Goal: Information Seeking & Learning: Learn about a topic

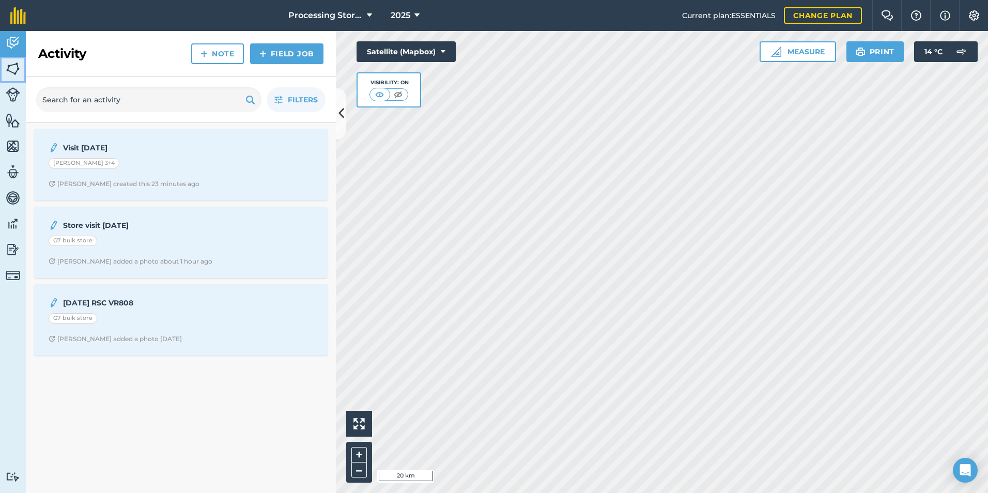
click at [14, 70] on img at bounding box center [13, 69] width 14 height 16
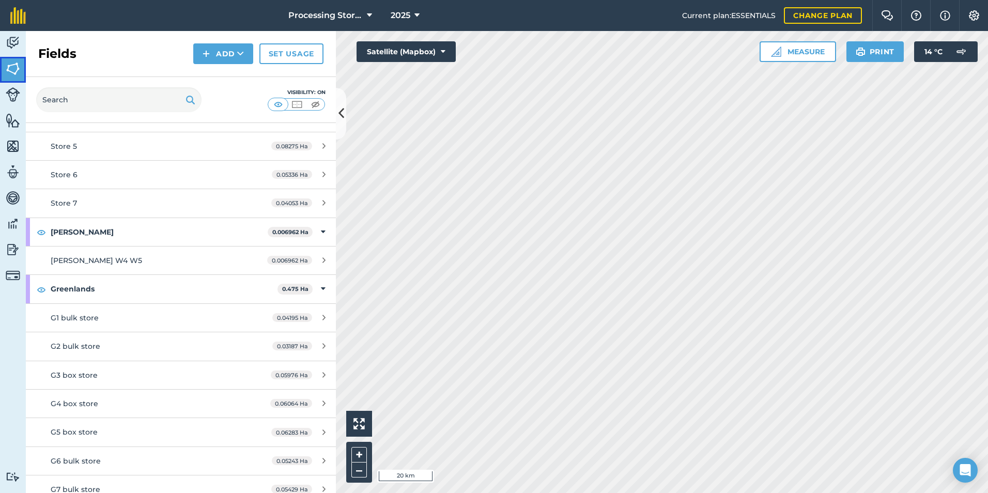
scroll to position [923, 0]
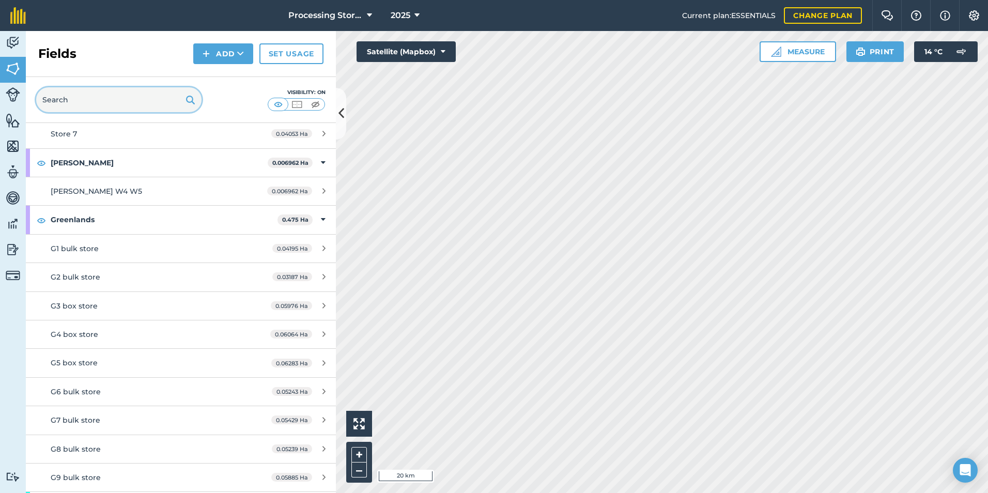
click at [128, 100] on input "text" at bounding box center [118, 99] width 165 height 25
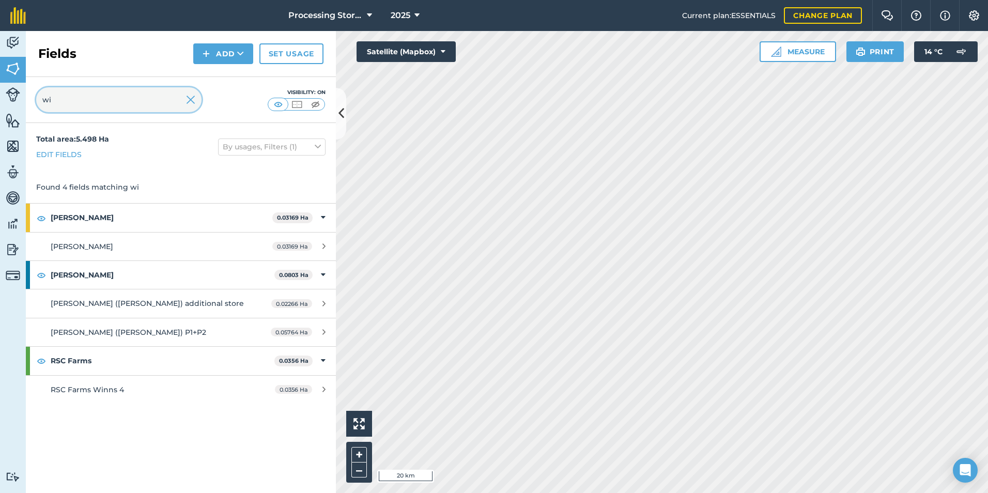
scroll to position [0, 0]
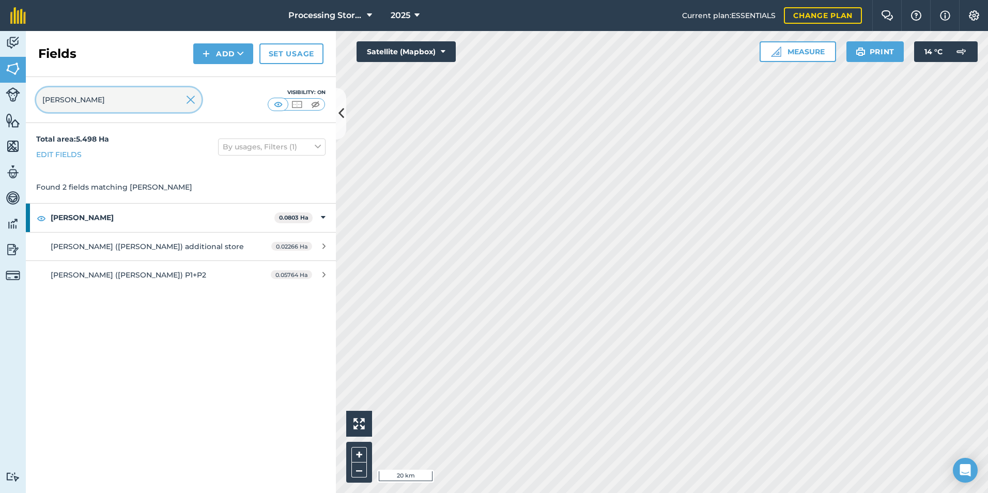
type input "[PERSON_NAME]"
click at [100, 334] on div "Total area : 5.498 Ha Edit fields By usages, Filters (1) Found 2 fields matchin…" at bounding box center [181, 308] width 310 height 370
click at [193, 99] on img at bounding box center [190, 100] width 9 height 12
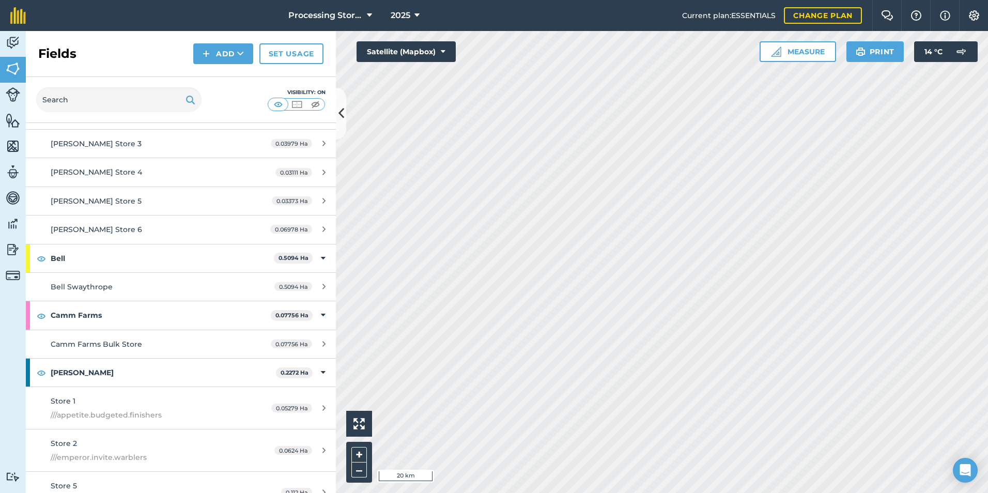
scroll to position [155, 0]
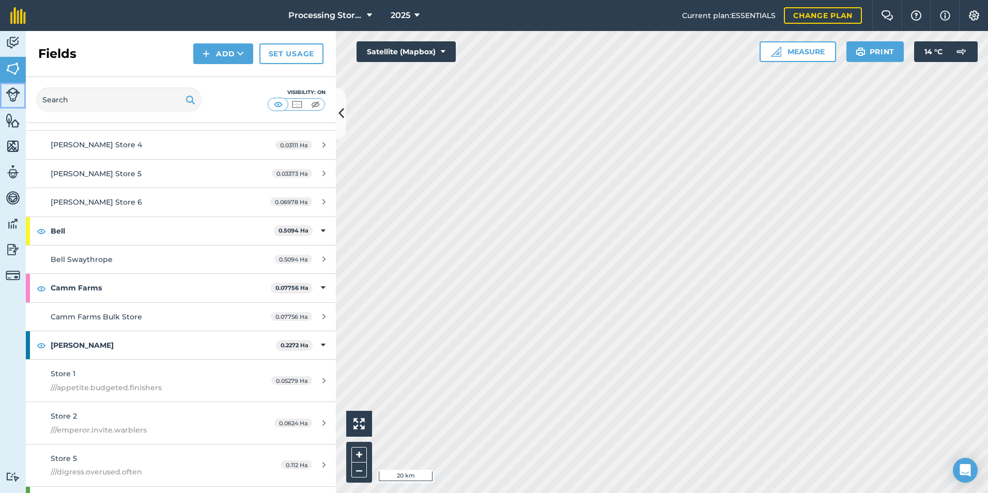
click at [22, 100] on link "Livestock" at bounding box center [13, 96] width 26 height 26
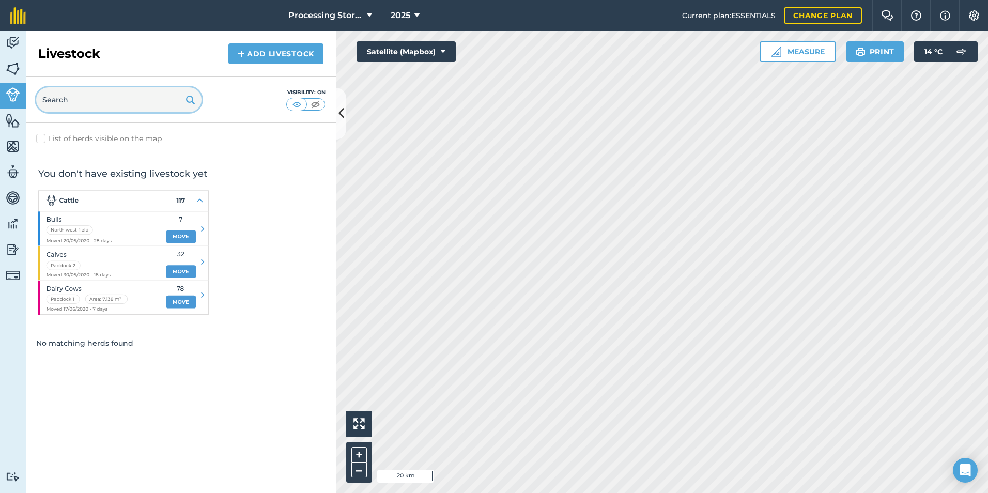
click at [72, 95] on input "text" at bounding box center [118, 99] width 165 height 25
click at [9, 65] on img at bounding box center [13, 69] width 14 height 16
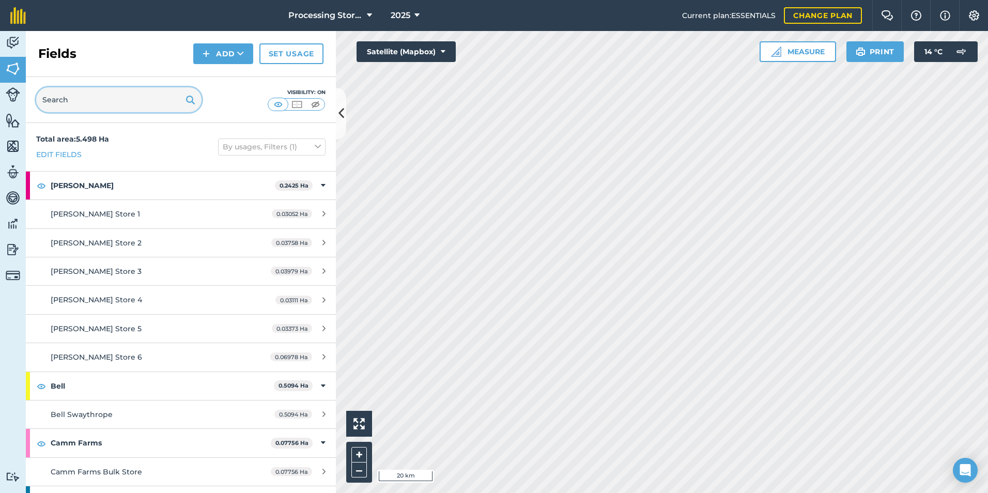
click at [80, 100] on input "text" at bounding box center [118, 99] width 165 height 25
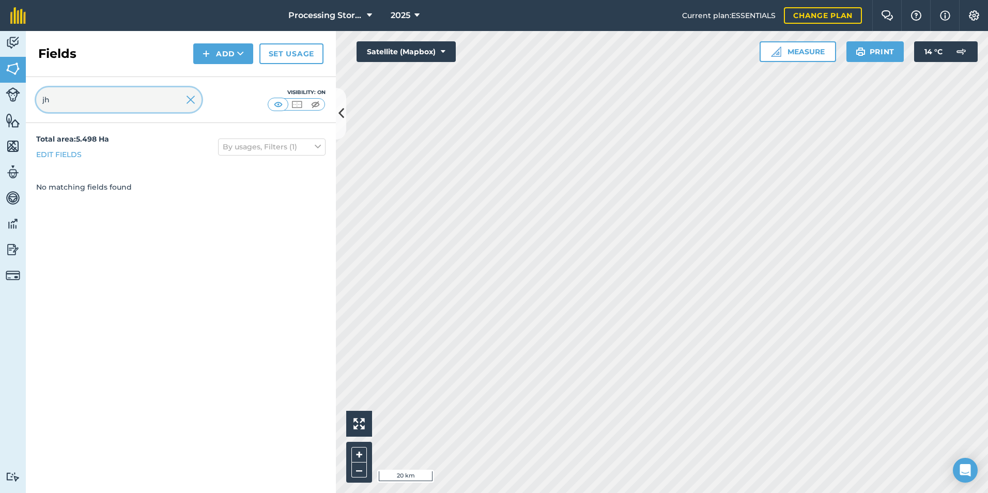
type input "j"
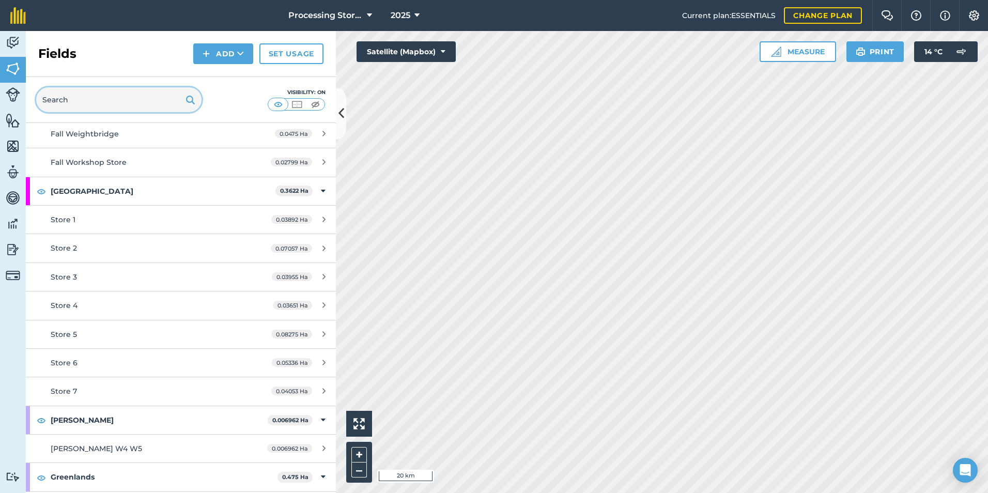
scroll to position [672, 0]
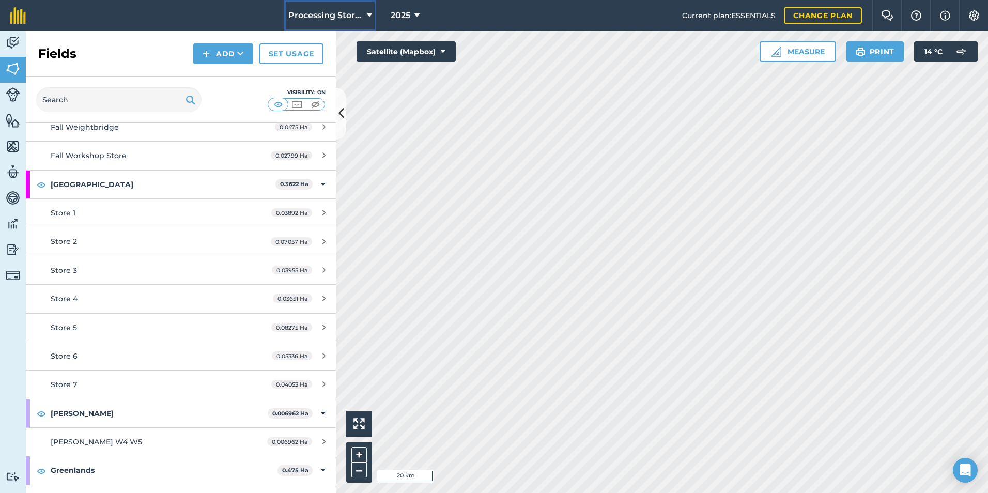
click at [345, 11] on span "Processing Stores" at bounding box center [325, 15] width 74 height 12
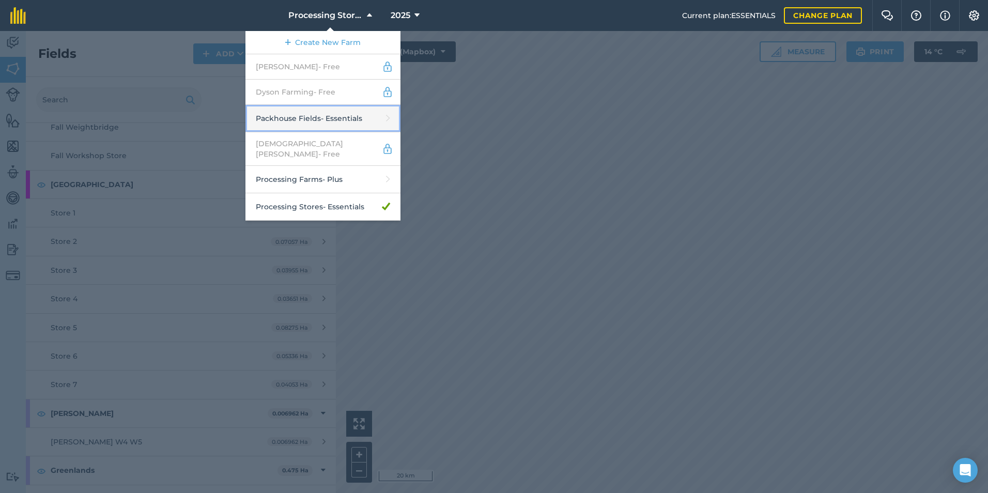
click at [313, 116] on link "Packhouse Fields - Essentials" at bounding box center [323, 118] width 155 height 27
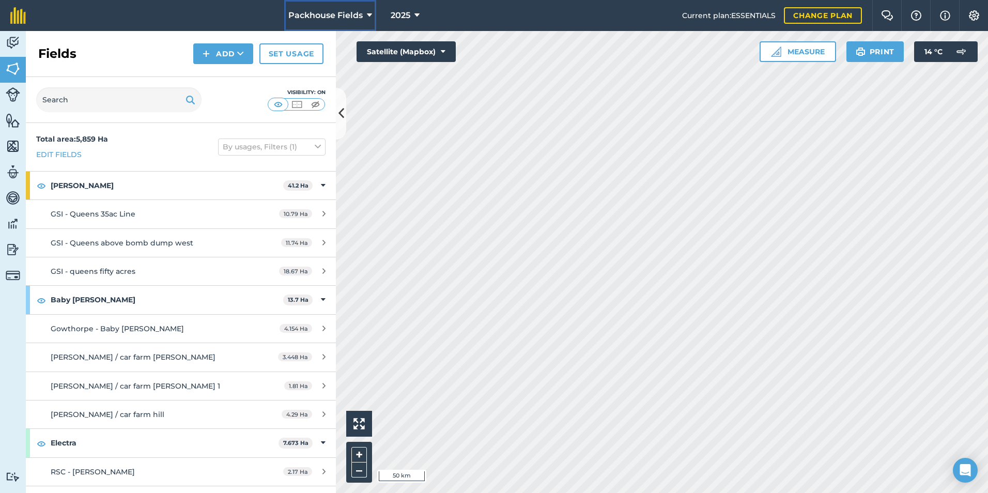
click at [323, 10] on span "Packhouse Fields" at bounding box center [325, 15] width 74 height 12
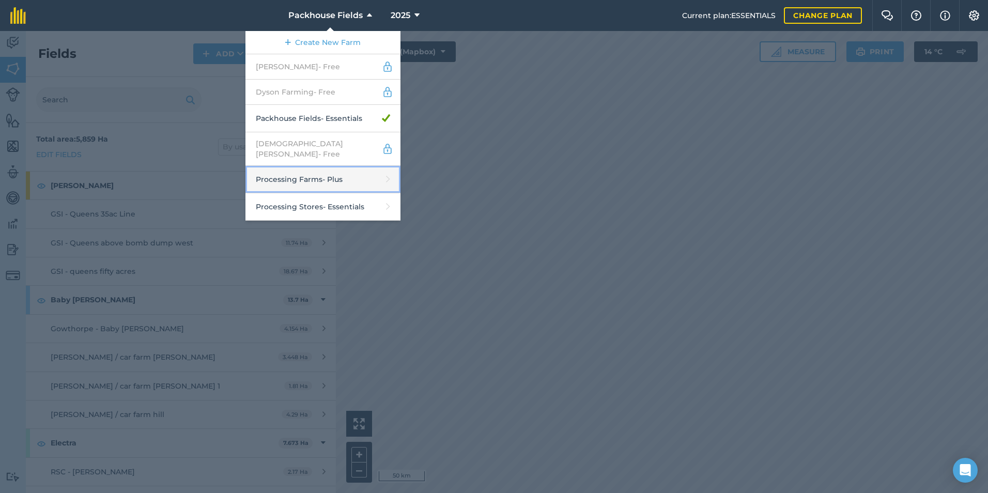
click at [303, 175] on link "Processing Farms - Plus" at bounding box center [323, 179] width 155 height 27
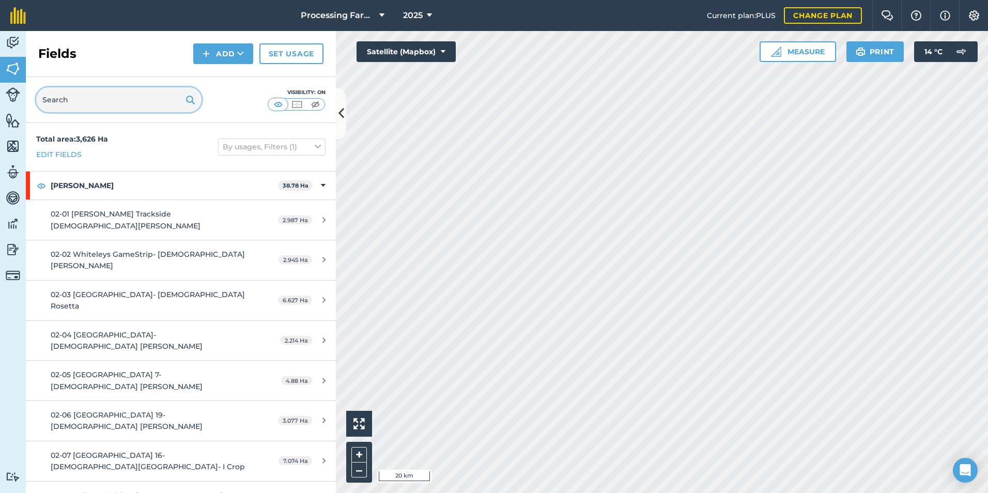
click at [118, 103] on input "text" at bounding box center [118, 99] width 165 height 25
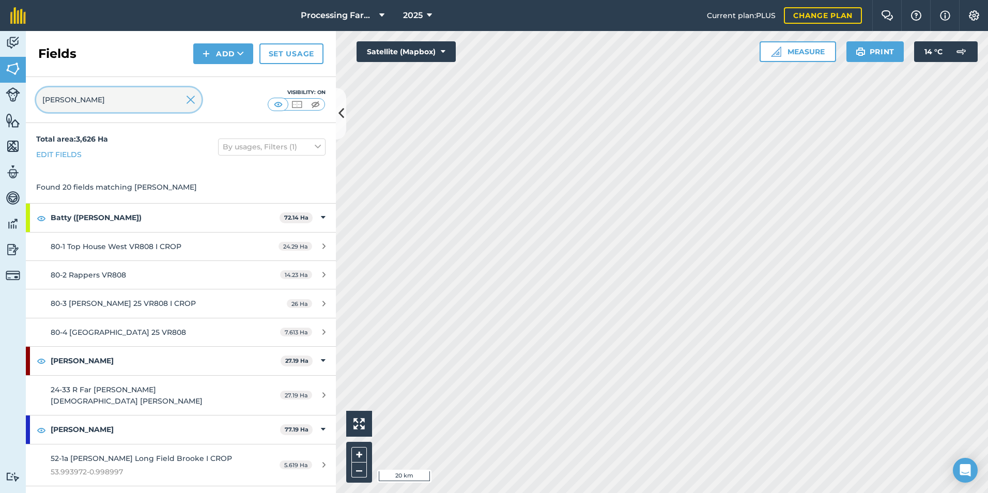
type input "[PERSON_NAME]"
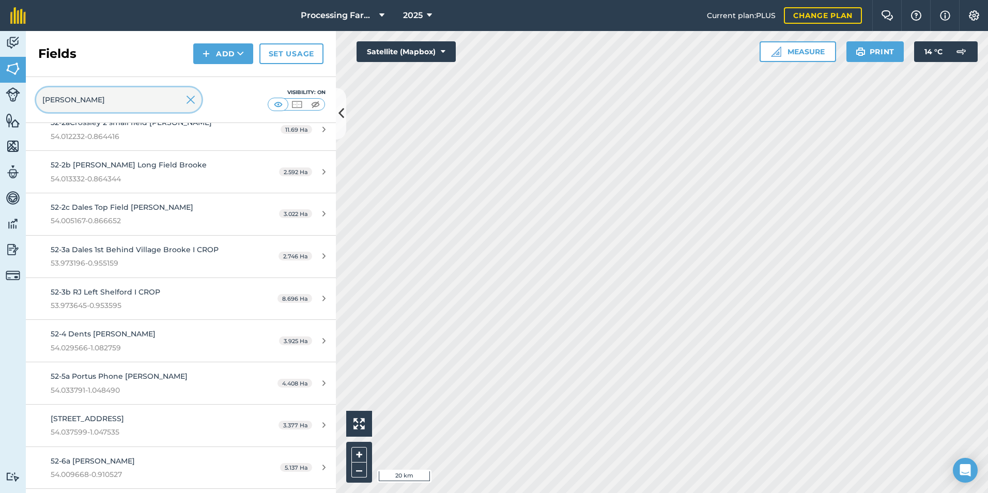
scroll to position [470, 0]
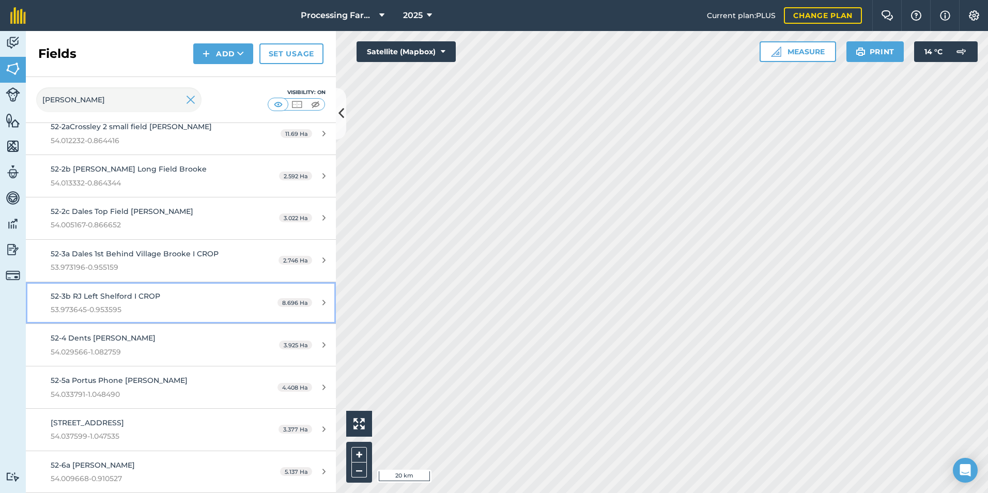
click at [150, 304] on span "53.973645-0.953595" at bounding box center [148, 309] width 194 height 11
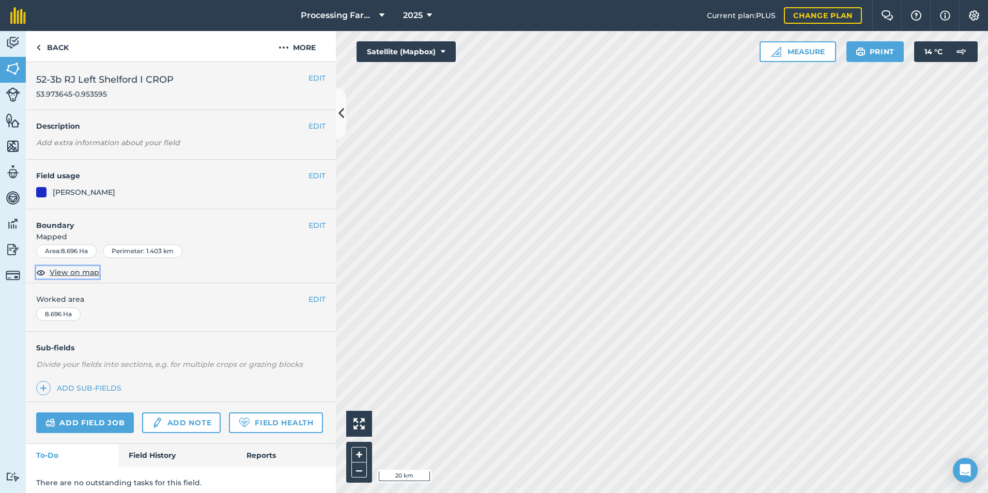
click at [72, 270] on span "View on map" at bounding box center [75, 272] width 50 height 11
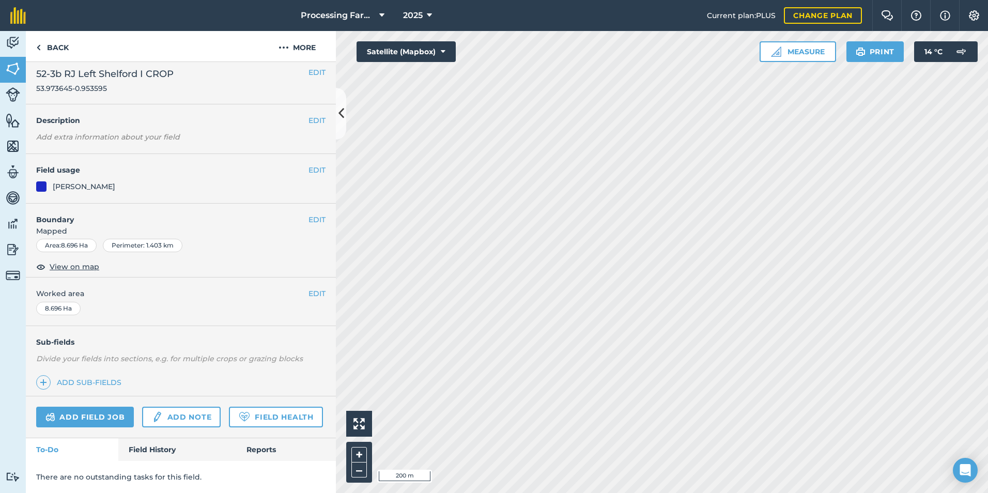
scroll to position [35, 0]
click at [171, 454] on link "Field History" at bounding box center [176, 449] width 117 height 23
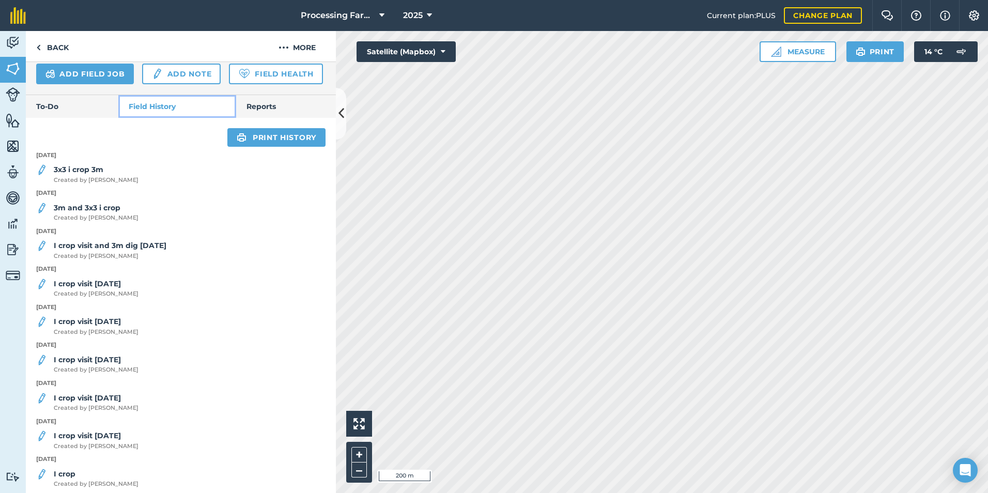
scroll to position [384, 0]
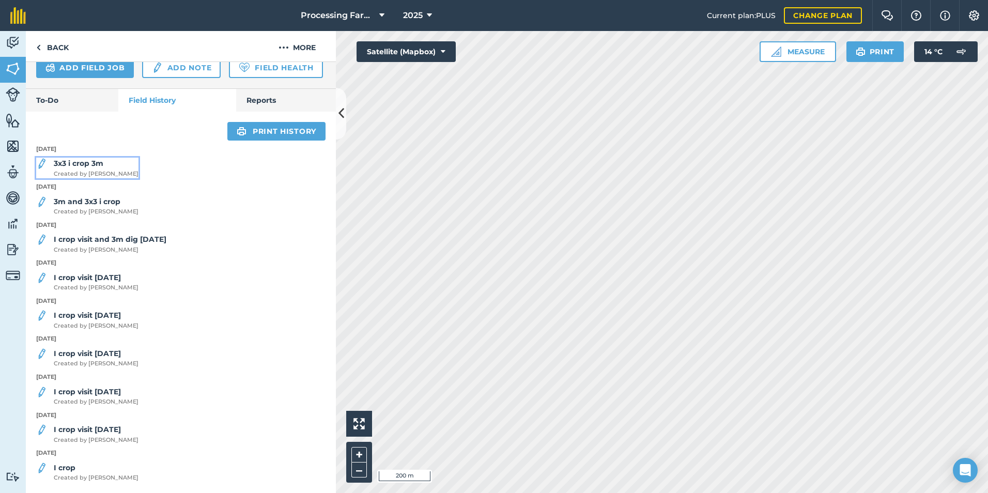
click at [77, 166] on strong "3x3 i crop 3m" at bounding box center [79, 163] width 50 height 9
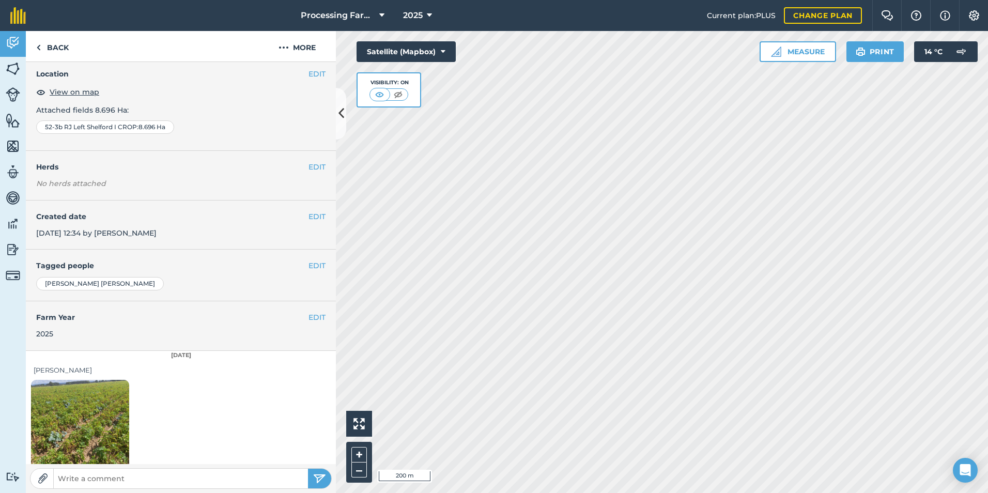
scroll to position [58, 0]
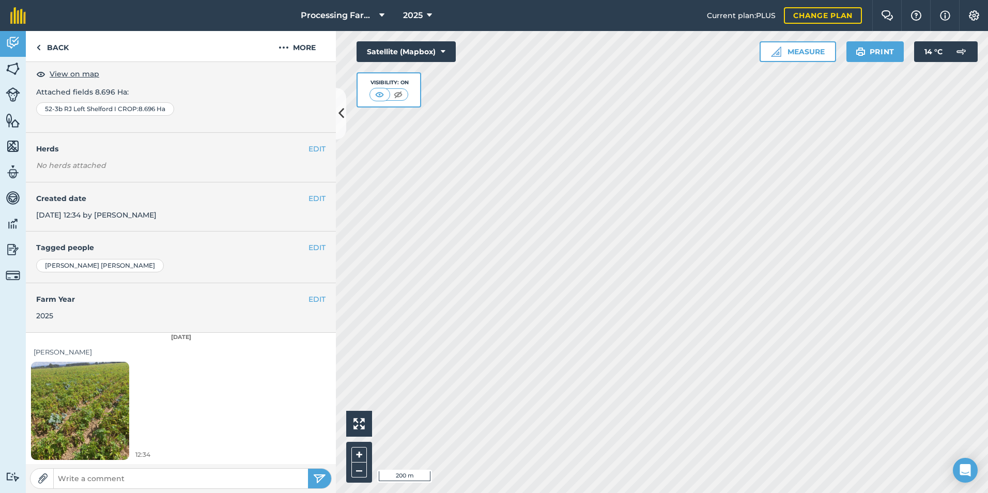
click at [97, 400] on img at bounding box center [80, 410] width 98 height 131
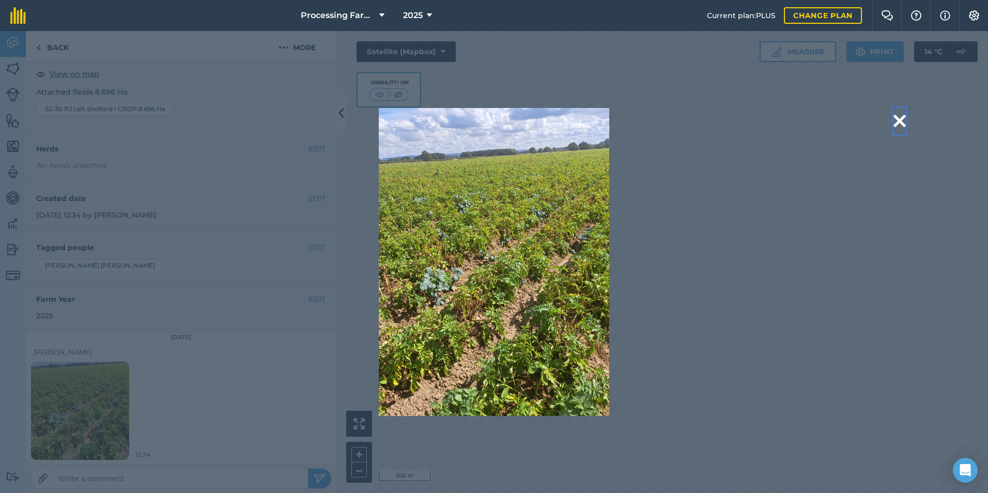
click at [900, 115] on button at bounding box center [900, 121] width 12 height 26
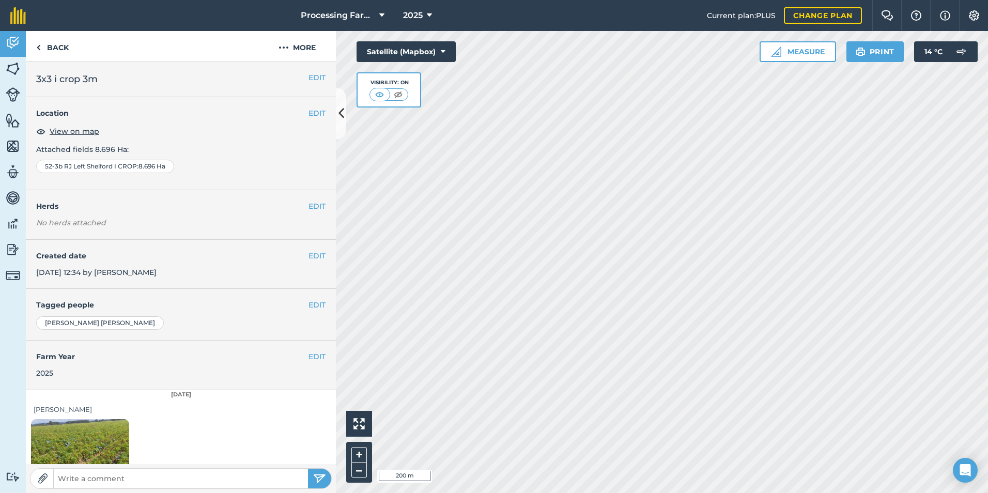
scroll to position [0, 0]
click at [49, 44] on link "Back" at bounding box center [52, 46] width 53 height 30
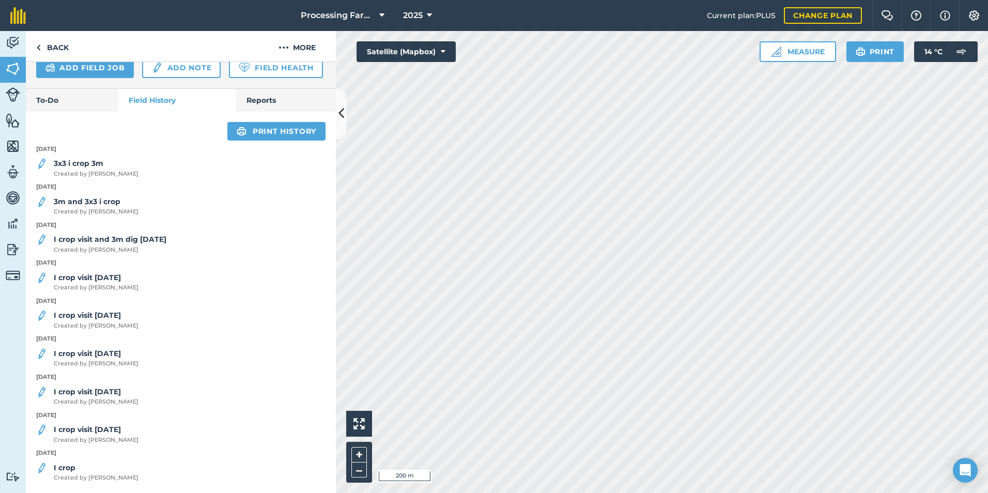
scroll to position [384, 0]
